Goal: Obtain resource: Obtain resource

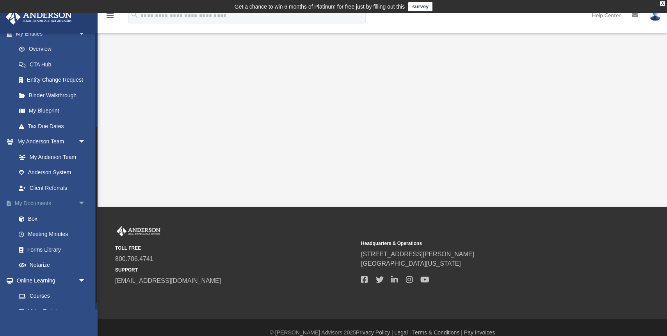
scroll to position [159, 0]
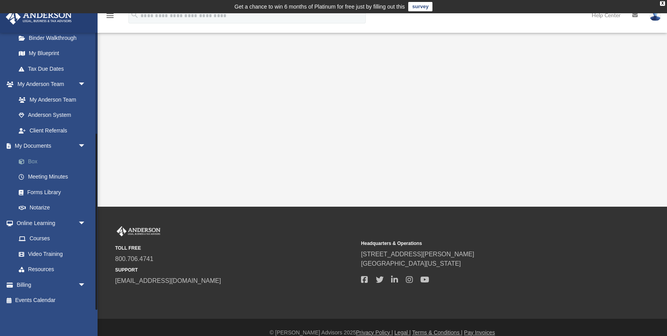
click at [32, 161] on link "Box" at bounding box center [54, 161] width 87 height 16
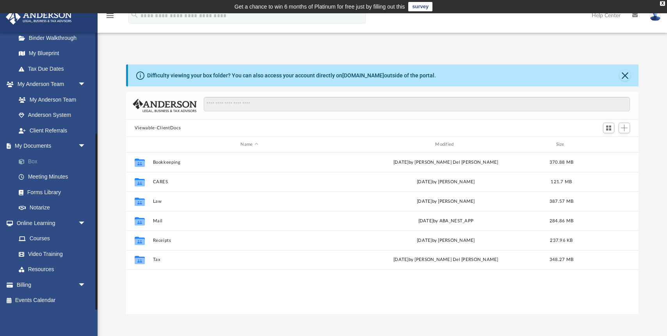
scroll to position [177, 513]
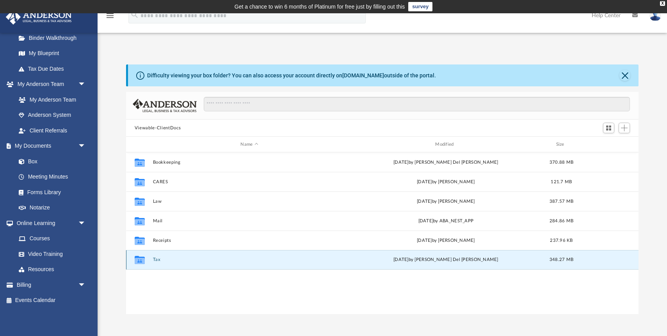
click at [157, 259] on button "Tax" at bounding box center [249, 259] width 193 height 5
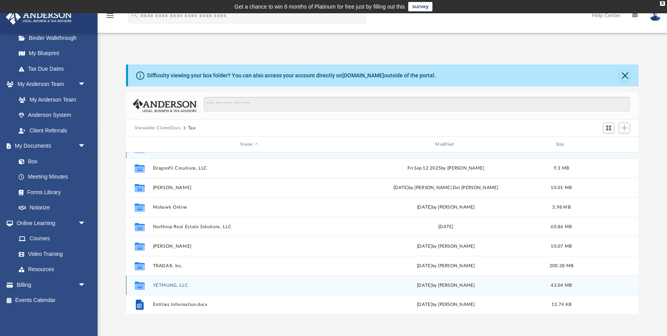
scroll to position [0, 0]
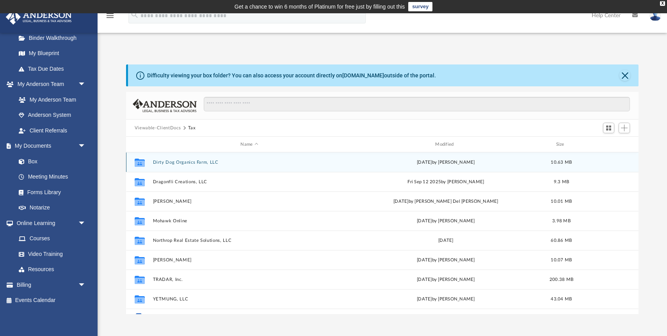
click at [180, 161] on button "Dirty Dog Organics Farm, LLC" at bounding box center [249, 162] width 193 height 5
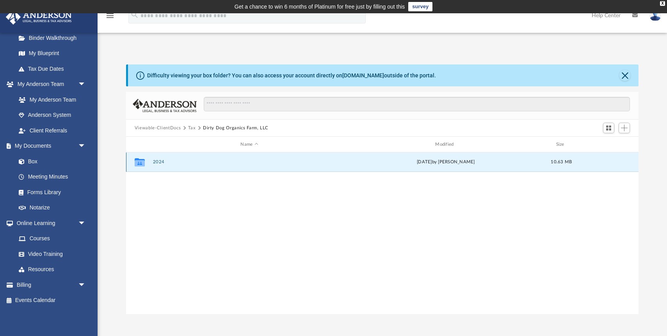
click at [157, 163] on button "2024" at bounding box center [249, 161] width 193 height 5
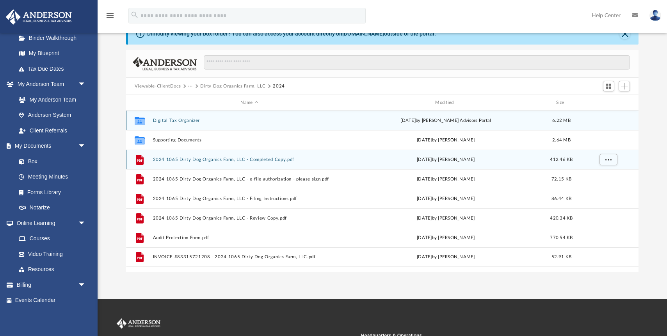
scroll to position [51, 0]
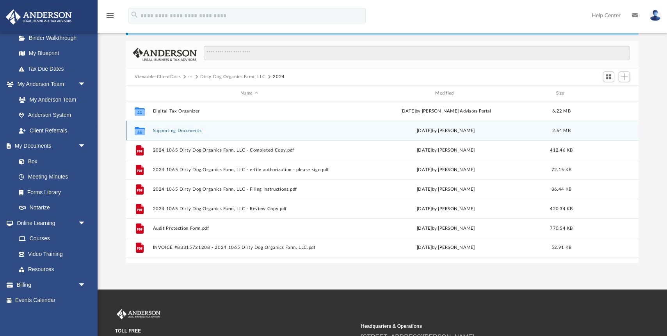
click at [163, 131] on button "Supporting Documents" at bounding box center [249, 130] width 193 height 5
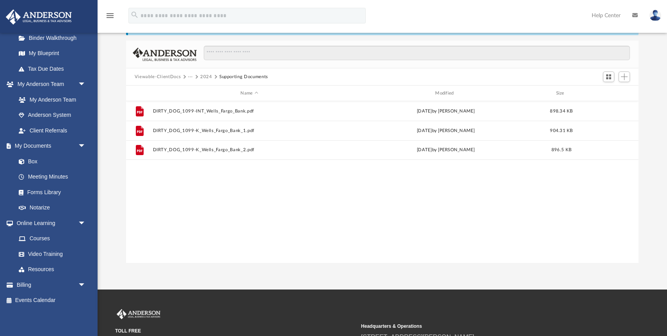
click at [202, 75] on button "2024" at bounding box center [206, 76] width 12 height 7
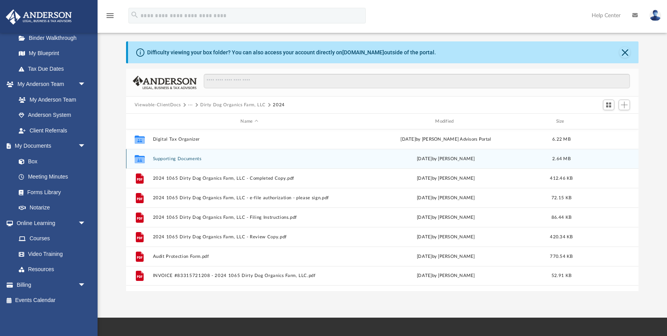
scroll to position [22, 0]
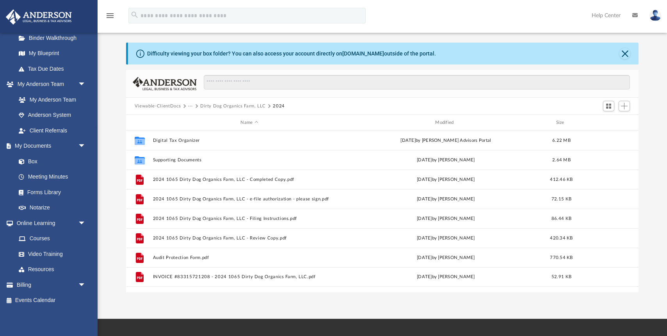
click at [191, 105] on button "···" at bounding box center [190, 106] width 5 height 7
click at [196, 121] on li "Tax" at bounding box center [195, 120] width 7 height 8
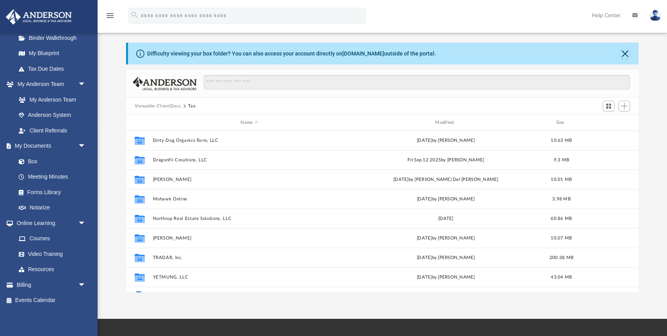
click at [172, 115] on div at bounding box center [382, 115] width 513 height 1
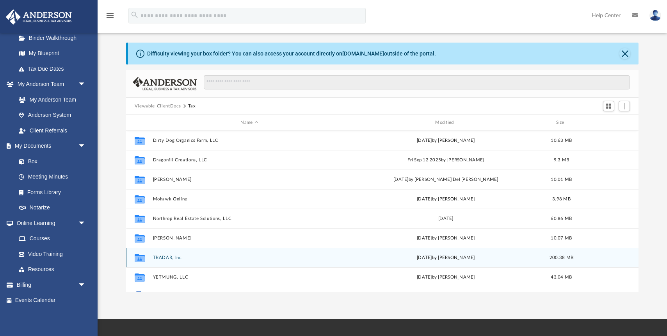
scroll to position [14, 0]
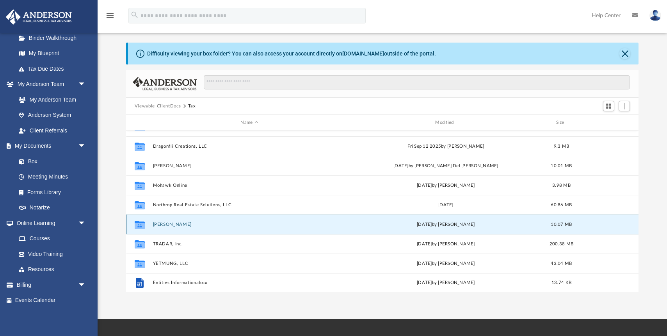
click at [169, 225] on button "[PERSON_NAME]" at bounding box center [249, 224] width 193 height 5
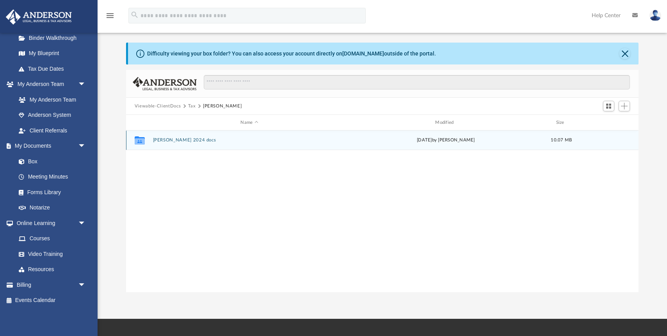
click at [169, 141] on button "[PERSON_NAME] 2024 docs" at bounding box center [249, 139] width 193 height 5
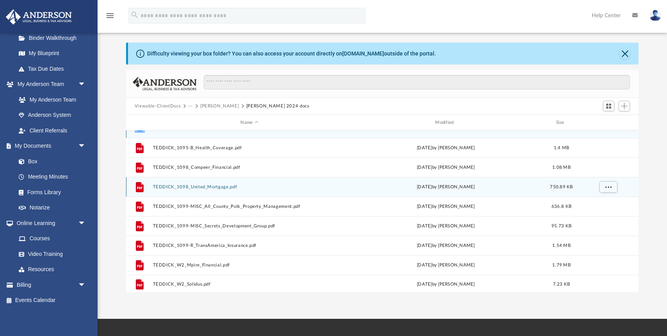
scroll to position [14, 0]
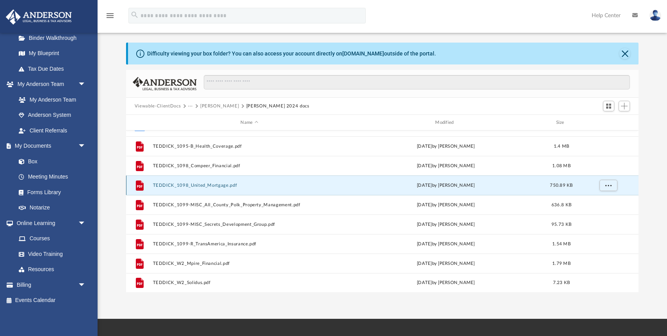
click at [171, 183] on button "TEDDICK_1098_United_Mortgage.pdf" at bounding box center [249, 185] width 193 height 5
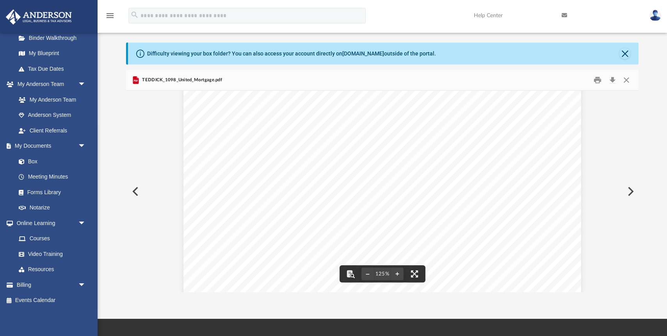
scroll to position [27, 0]
click at [161, 251] on div "Document Viewer" at bounding box center [382, 324] width 513 height 521
